Goal: Entertainment & Leisure: Consume media (video, audio)

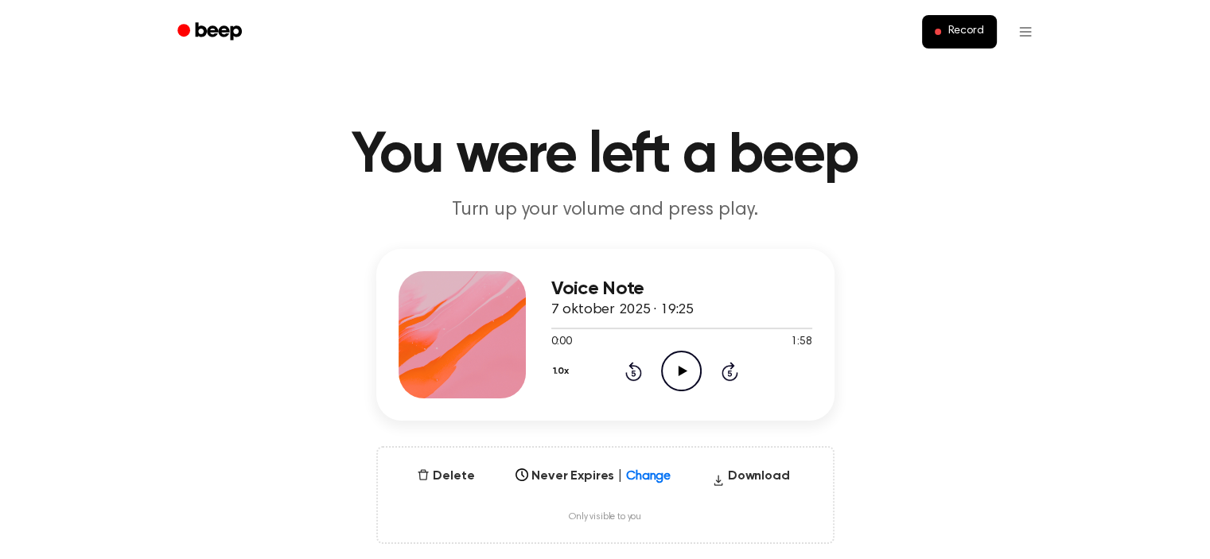
click at [677, 373] on icon "Play Audio" at bounding box center [681, 371] width 41 height 41
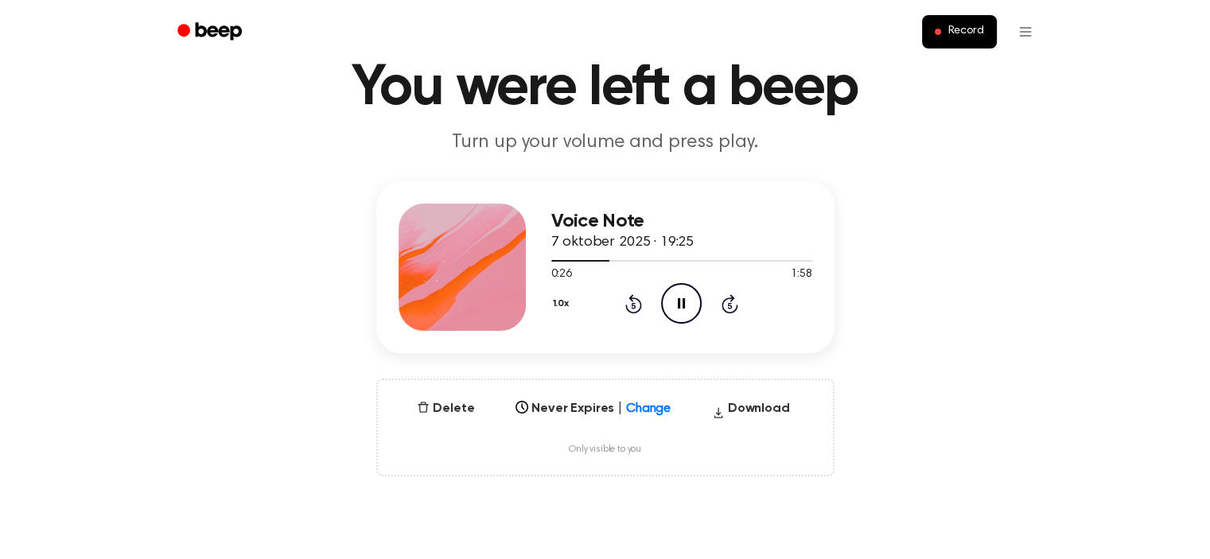
scroll to position [159, 0]
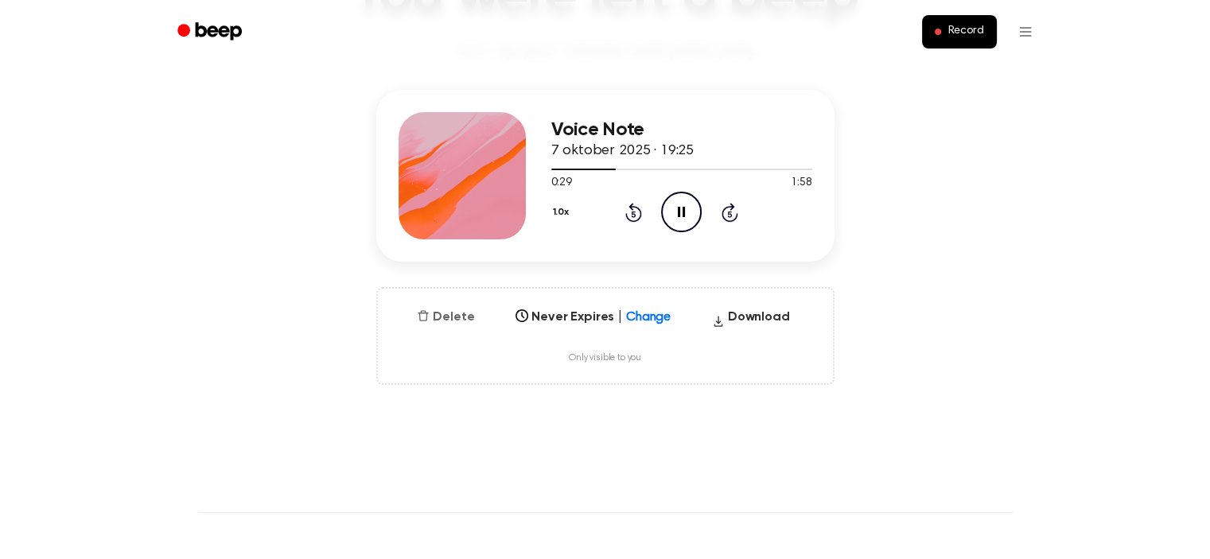
click at [449, 310] on button "Delete" at bounding box center [446, 317] width 70 height 19
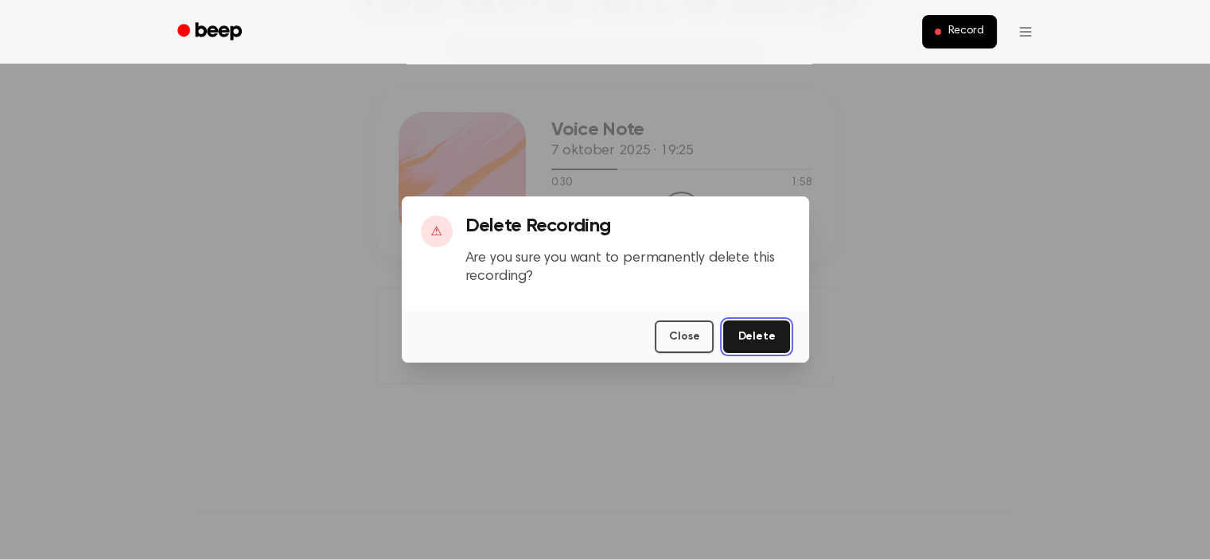
click at [769, 335] on button "Delete" at bounding box center [756, 337] width 66 height 33
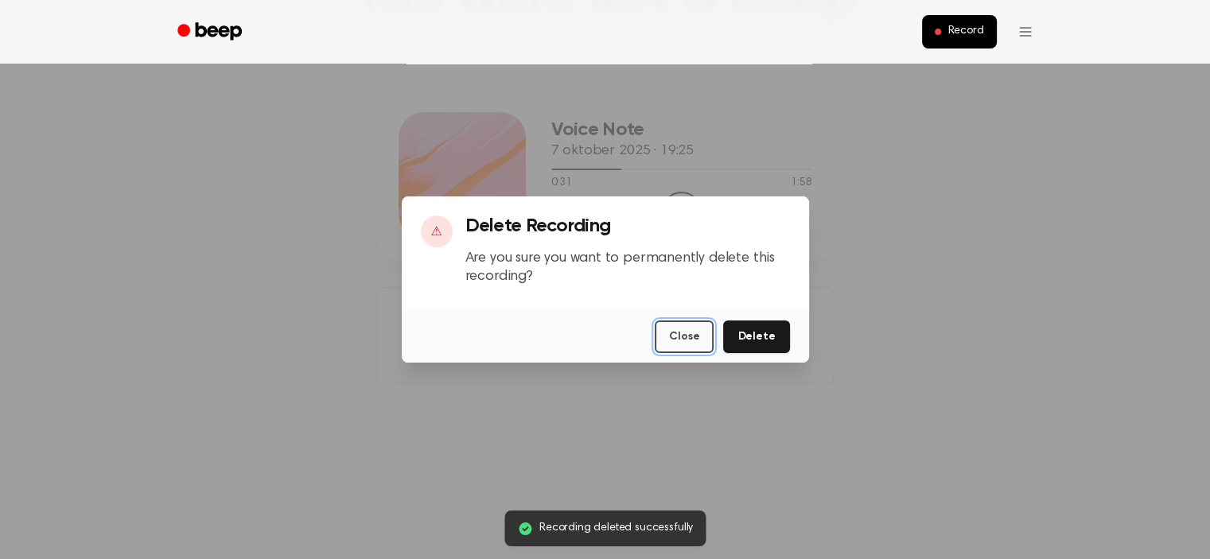
click at [684, 335] on button "Close" at bounding box center [684, 337] width 59 height 33
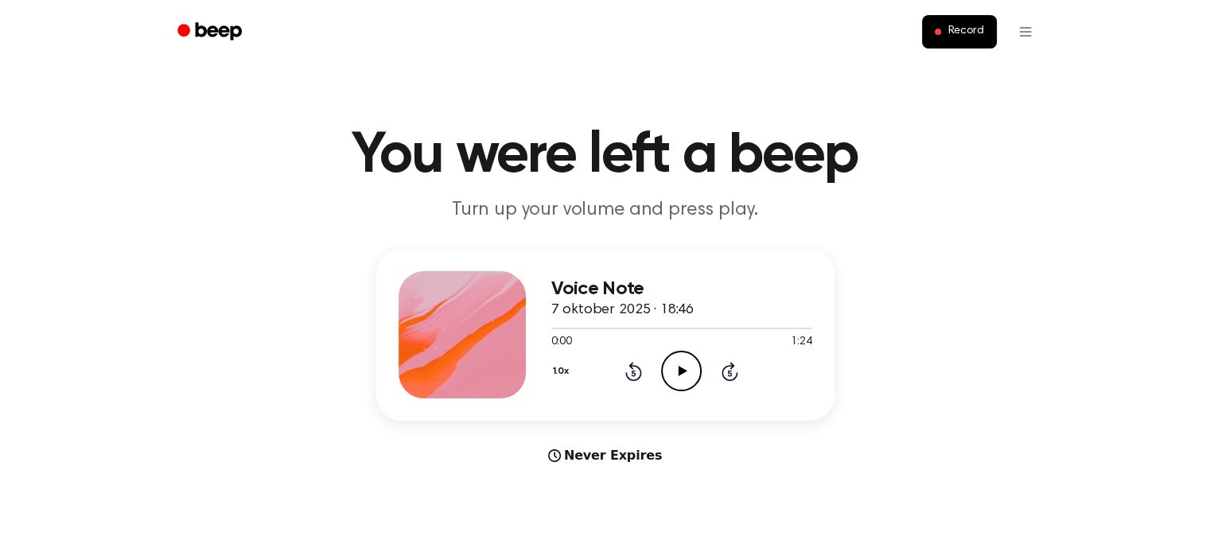
click at [668, 373] on icon "Play Audio" at bounding box center [681, 371] width 41 height 41
click at [687, 372] on icon "Play Audio" at bounding box center [681, 371] width 41 height 41
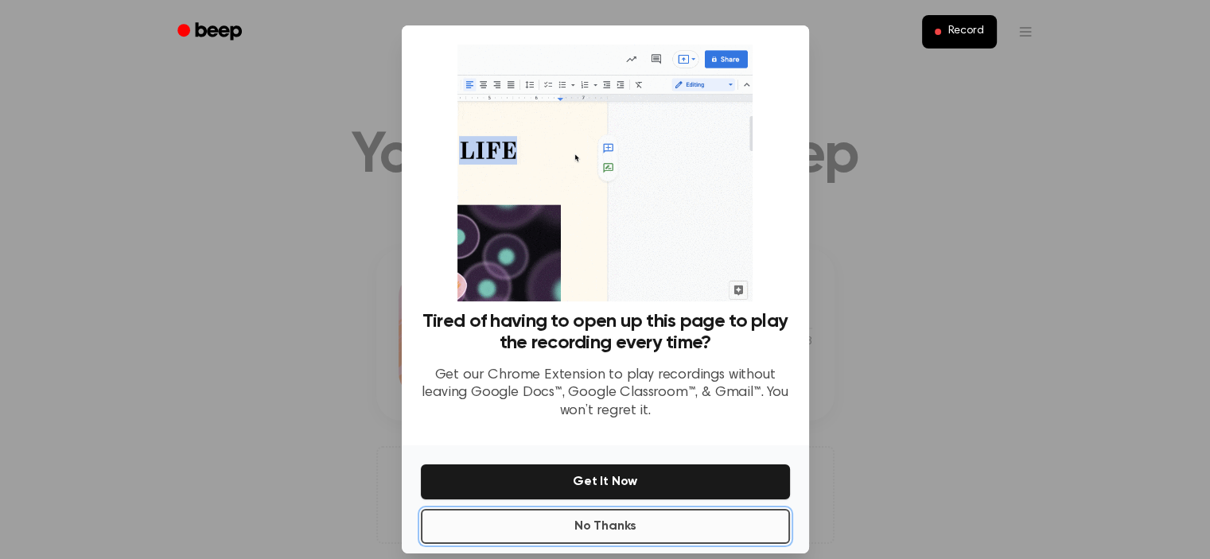
click at [589, 524] on button "No Thanks" at bounding box center [605, 526] width 369 height 35
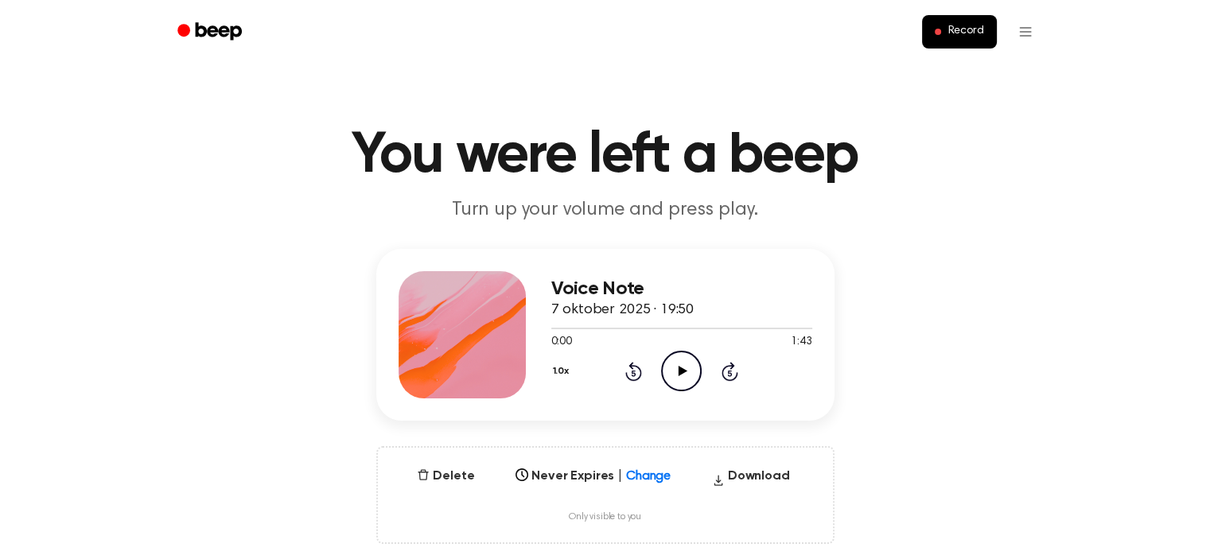
click at [678, 371] on icon "Play Audio" at bounding box center [681, 371] width 41 height 41
click at [687, 373] on icon "Pause Audio" at bounding box center [681, 371] width 41 height 41
click at [691, 370] on icon "Play Audio" at bounding box center [681, 371] width 41 height 41
